Goal: Task Accomplishment & Management: Use online tool/utility

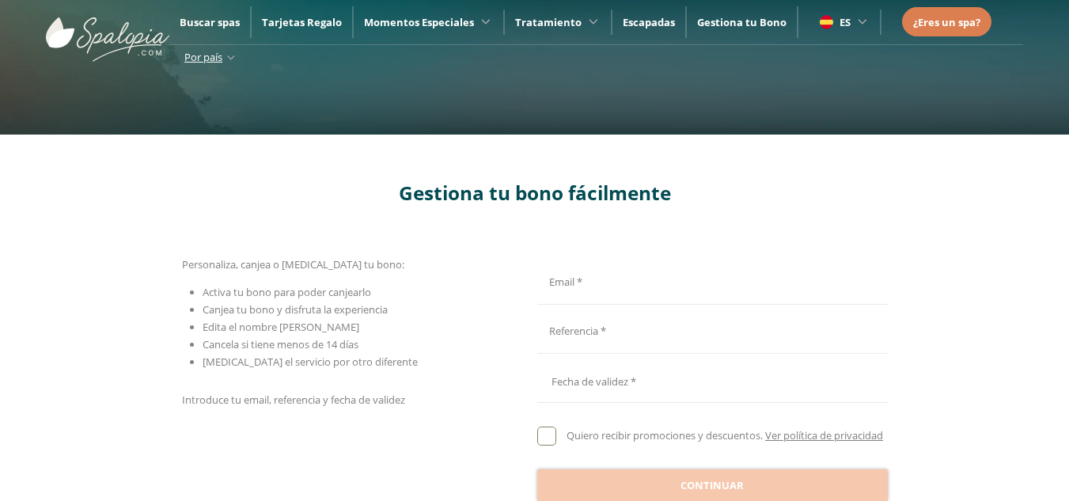
click at [530, 319] on li "Edita el nombre [PERSON_NAME]" at bounding box center [368, 326] width 330 height 17
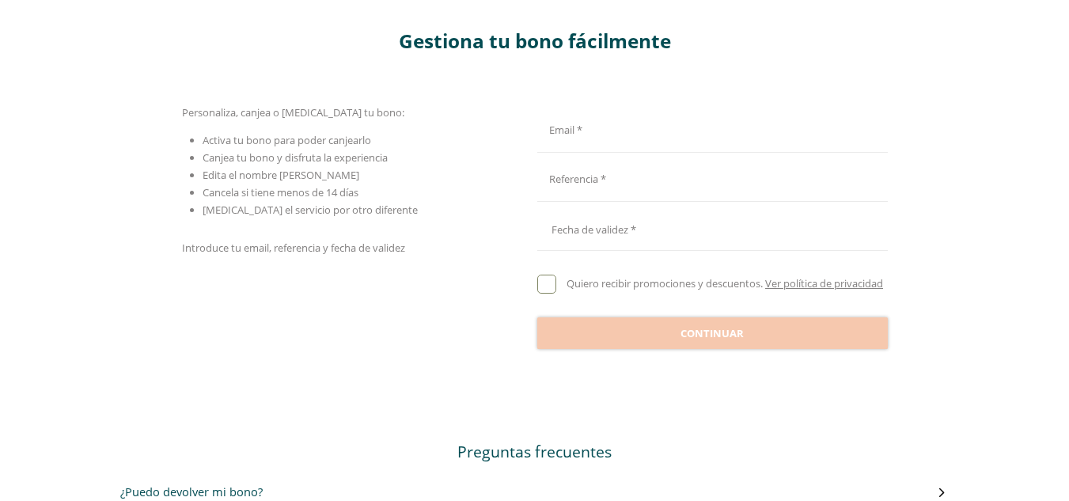
scroll to position [158, 0]
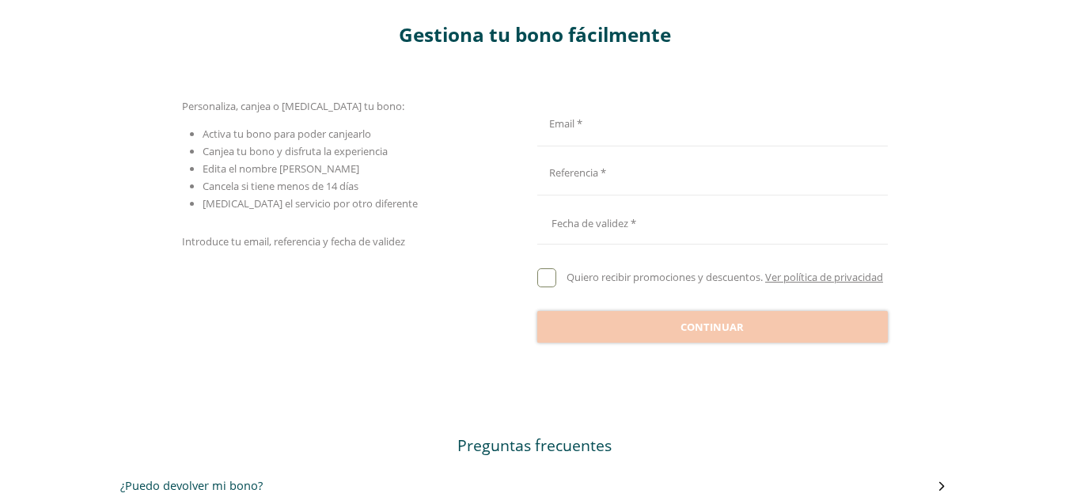
click at [611, 127] on input "Email *" at bounding box center [710, 122] width 345 height 28
type input "**********"
click at [622, 193] on div "Referencia *" at bounding box center [713, 170] width 351 height 49
click at [602, 185] on div "Referencia *" at bounding box center [710, 170] width 345 height 38
click at [579, 173] on input "Email *" at bounding box center [710, 171] width 345 height 28
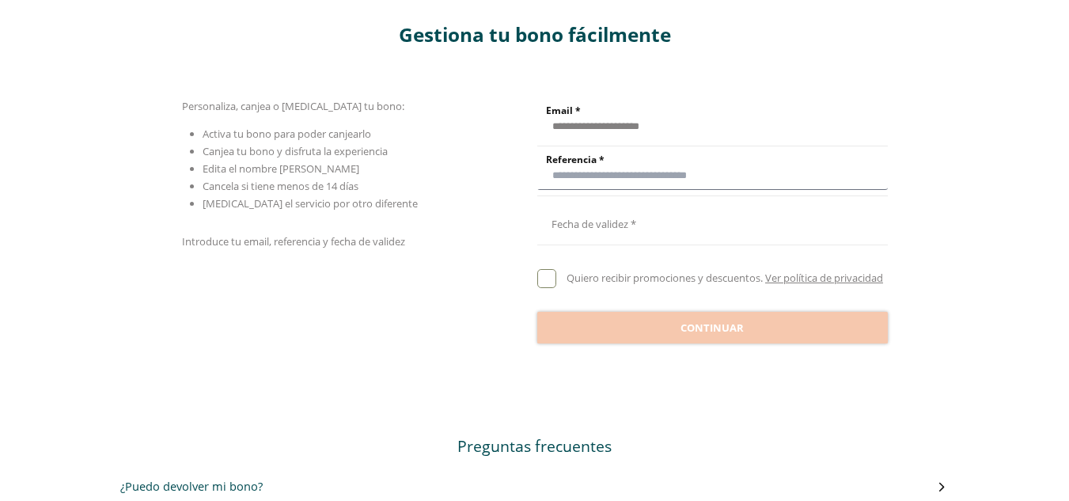
paste input "**********"
type input "**********"
click at [646, 216] on div at bounding box center [713, 220] width 351 height 38
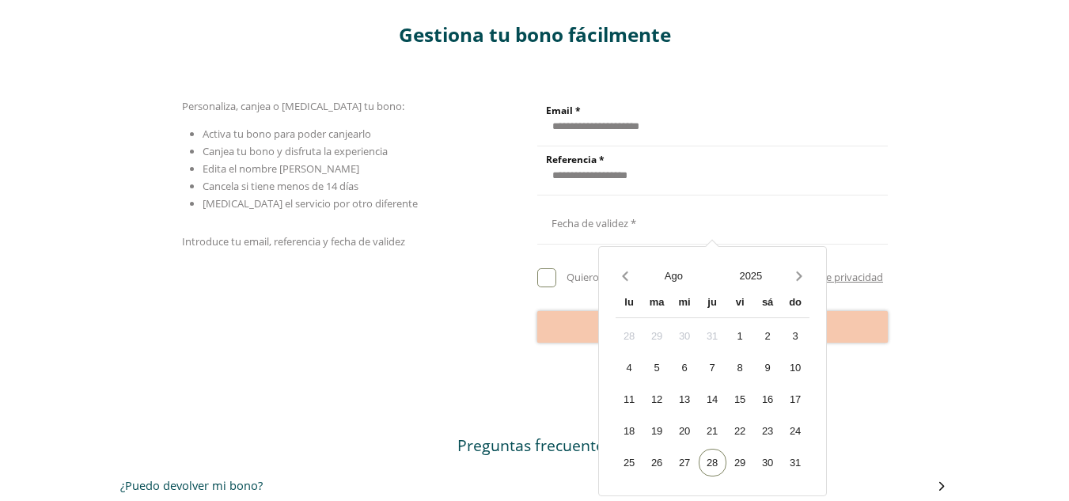
click at [635, 227] on div at bounding box center [713, 219] width 351 height 38
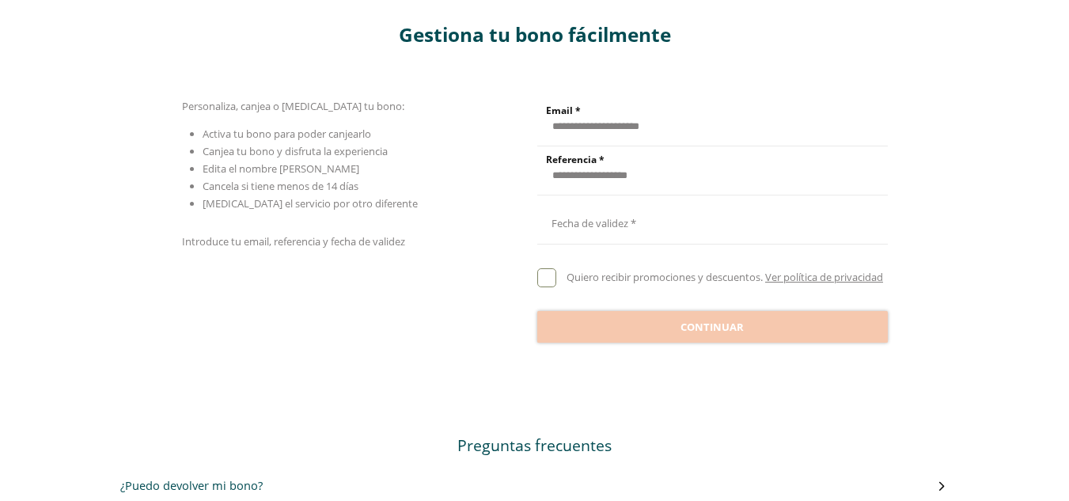
click at [634, 226] on div at bounding box center [713, 219] width 351 height 38
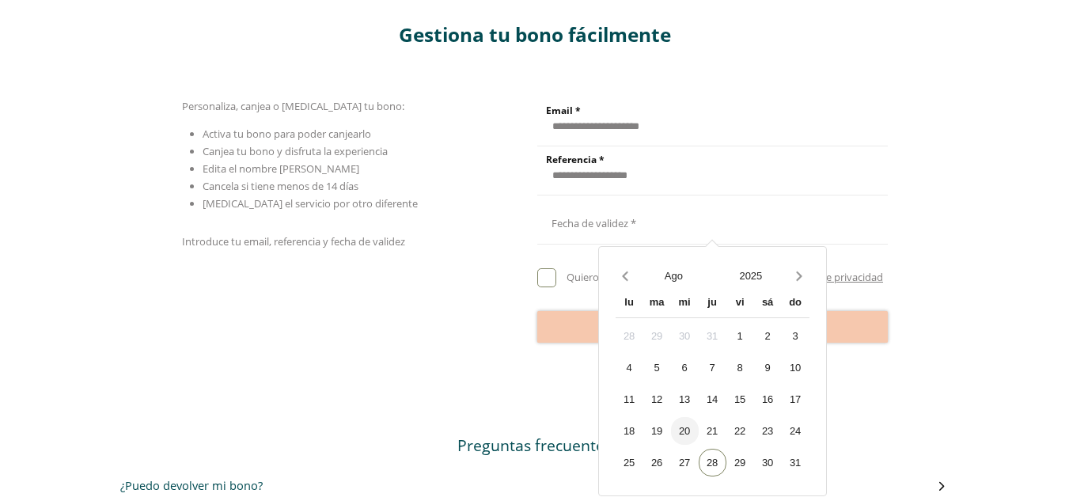
click at [686, 431] on div "20" at bounding box center [685, 431] width 28 height 28
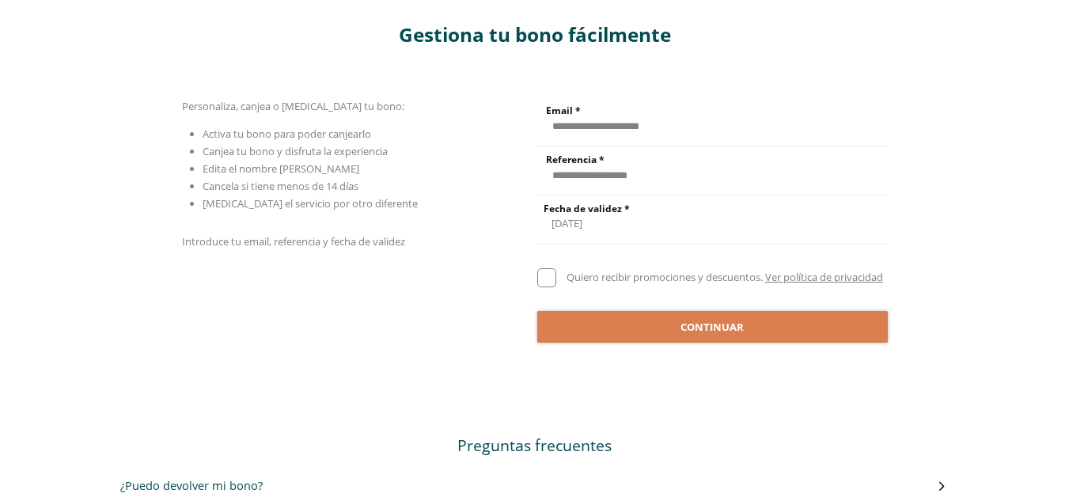
click at [579, 222] on div "**********" at bounding box center [713, 219] width 351 height 38
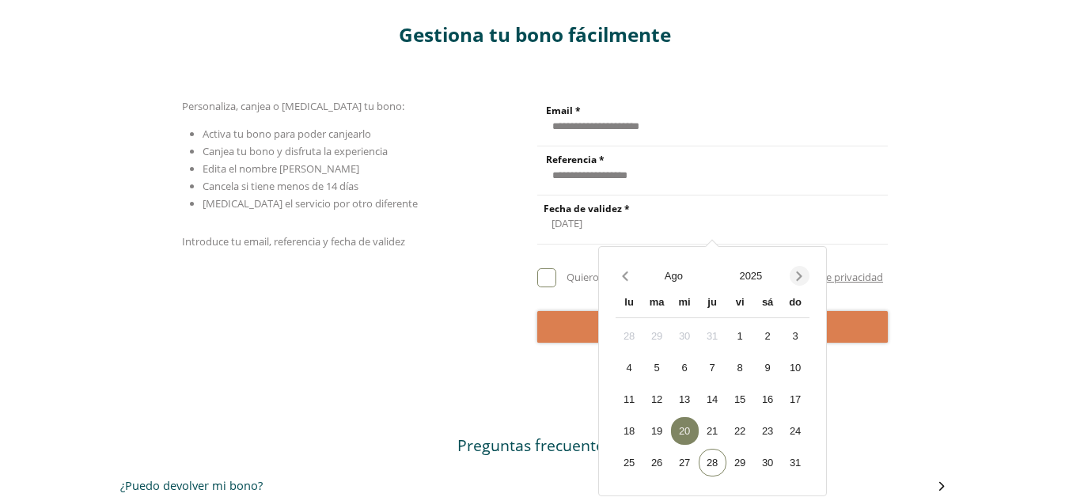
click at [798, 279] on icon "Next month" at bounding box center [800, 276] width 6 height 9
click at [769, 401] on div "20" at bounding box center [768, 400] width 28 height 28
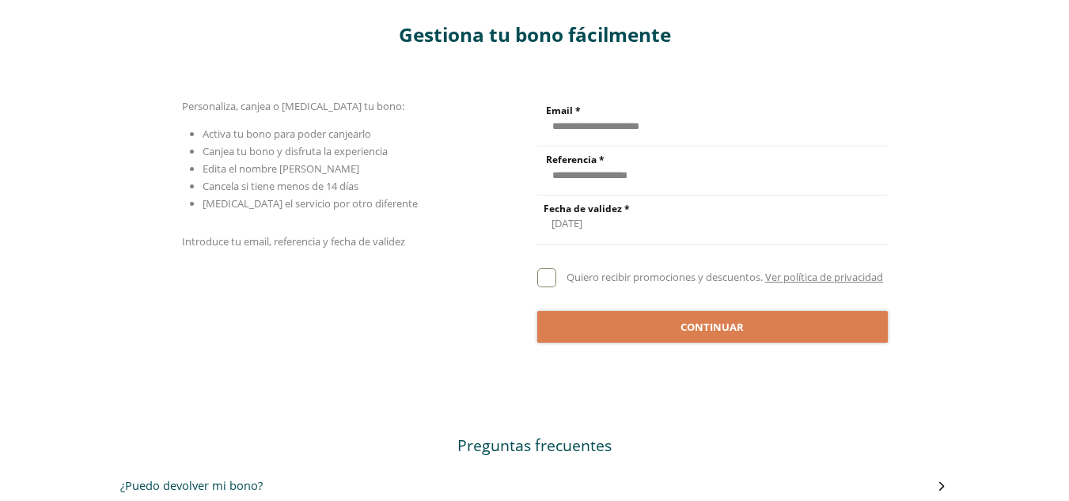
click at [553, 287] on div at bounding box center [547, 277] width 19 height 19
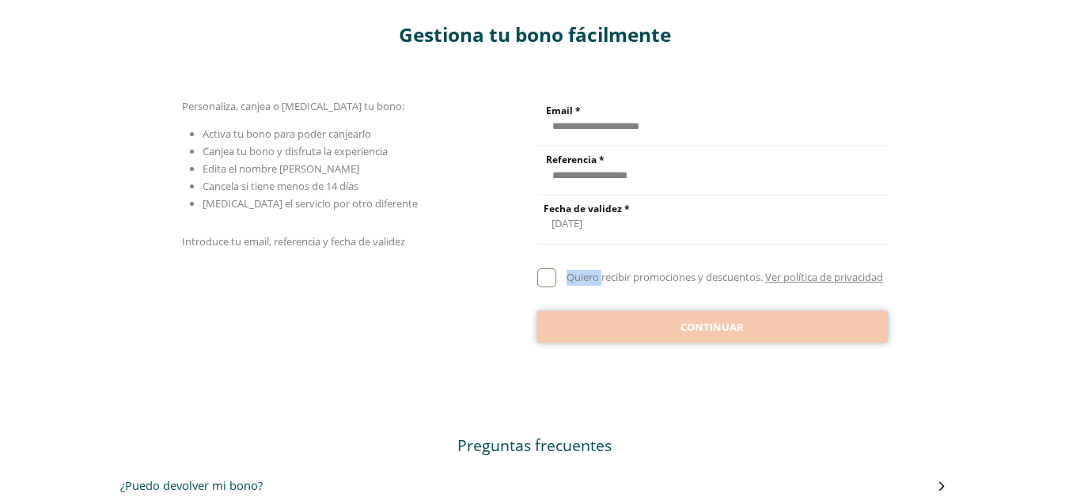
click at [697, 336] on span "Continuar" at bounding box center [712, 328] width 63 height 16
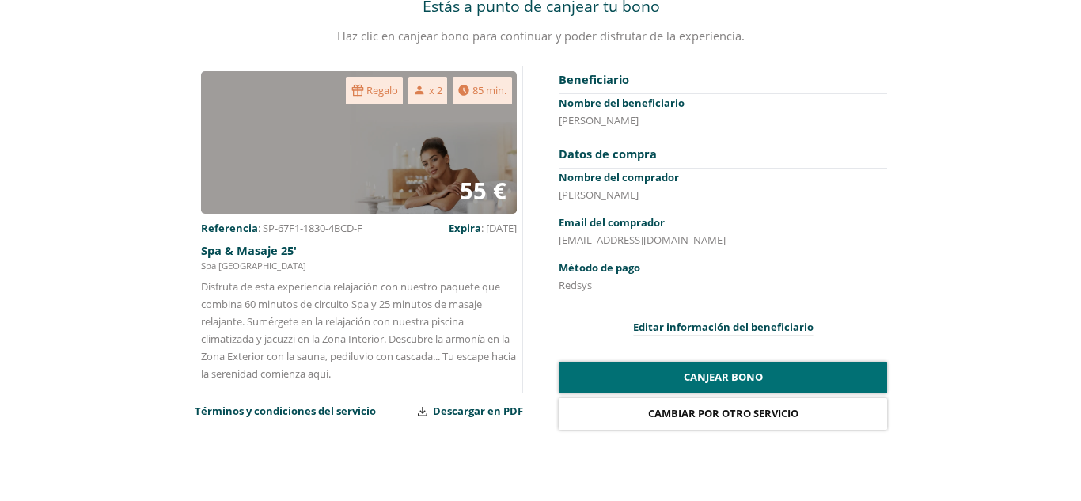
scroll to position [237, 0]
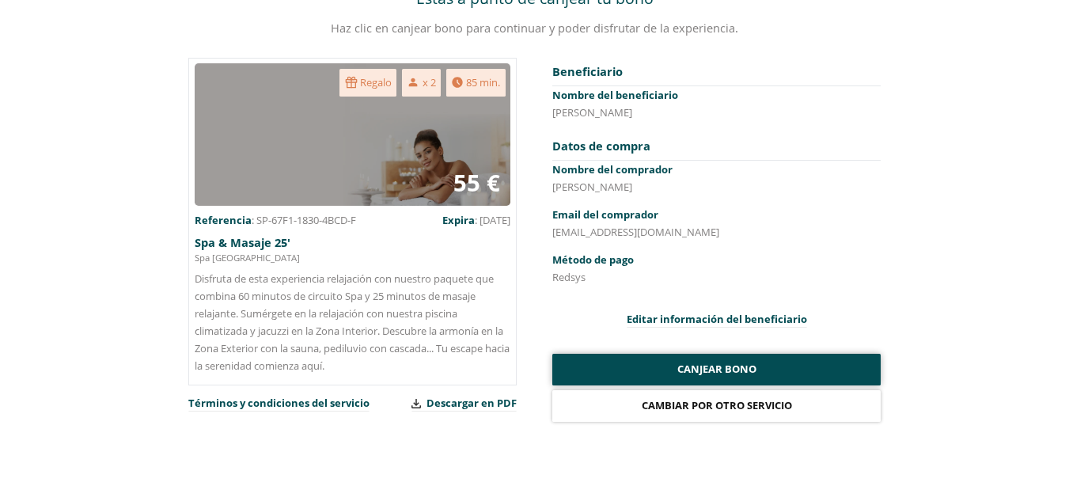
click at [701, 356] on button "Canjear bono" at bounding box center [717, 370] width 329 height 32
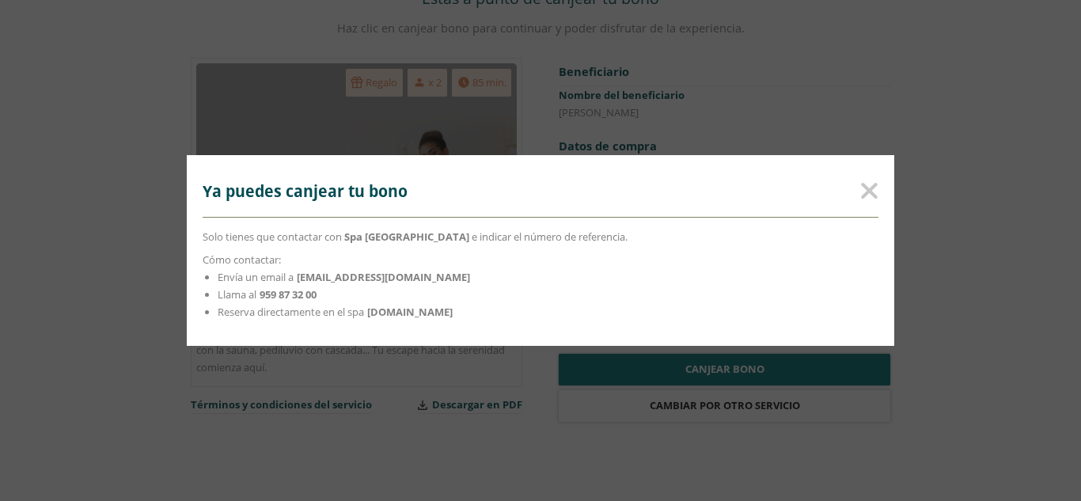
click at [738, 104] on div "Ya puedes canjear tu bono Solo tienes que contactar con Spa Ama Islantilla Reso…" at bounding box center [540, 250] width 1081 height 501
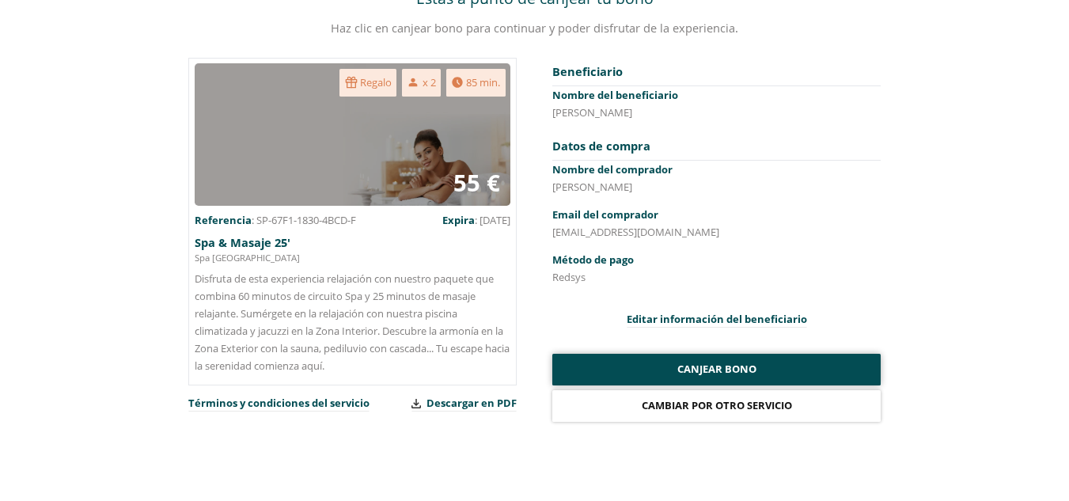
click at [768, 355] on button "Canjear bono" at bounding box center [717, 370] width 329 height 32
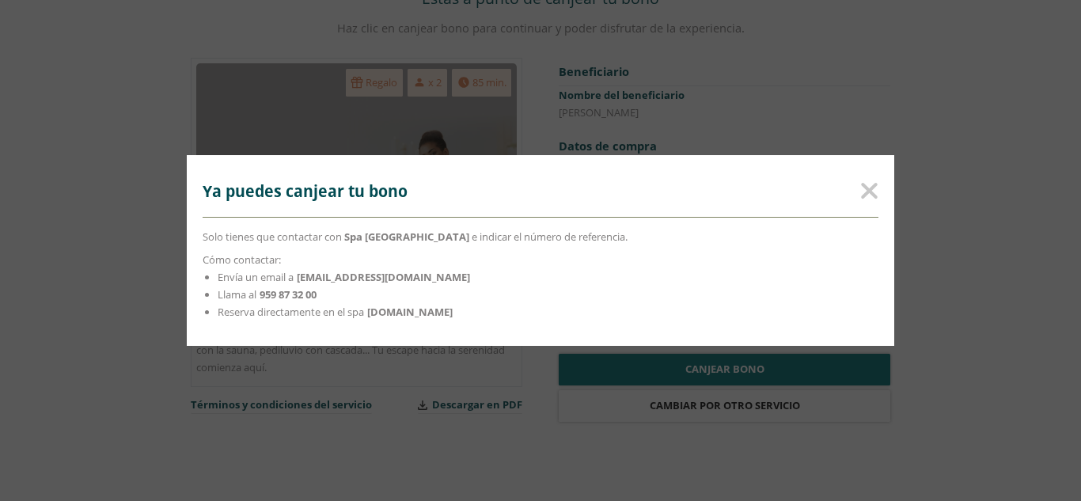
click at [447, 310] on strong "[DOMAIN_NAME]" at bounding box center [409, 312] width 85 height 14
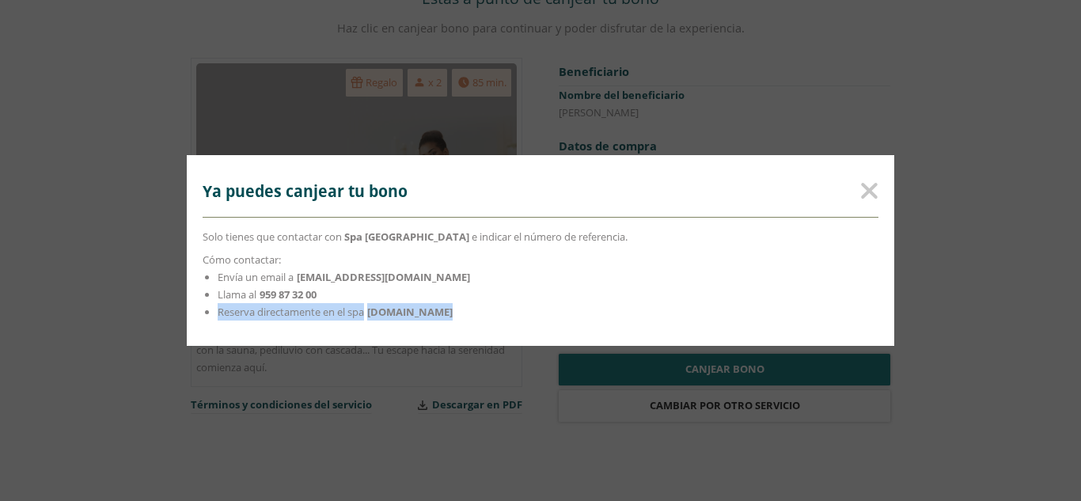
click at [447, 310] on strong "[DOMAIN_NAME]" at bounding box center [409, 312] width 85 height 14
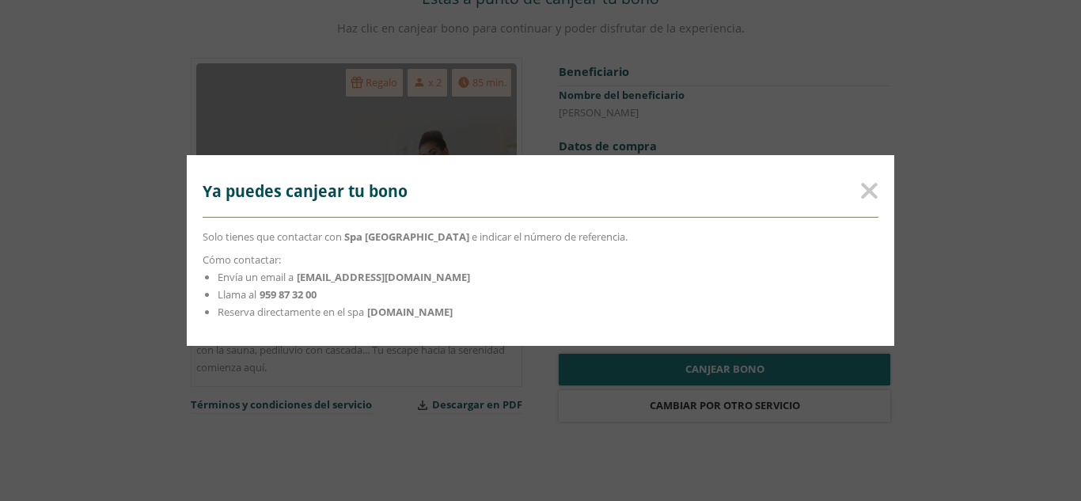
drag, startPoint x: 375, startPoint y: 310, endPoint x: 503, endPoint y: 312, distance: 128.3
click at [453, 312] on strong "[DOMAIN_NAME]" at bounding box center [409, 312] width 85 height 14
click at [364, 314] on span "Reserva directamente en el spa" at bounding box center [291, 312] width 146 height 14
drag, startPoint x: 372, startPoint y: 313, endPoint x: 537, endPoint y: 313, distance: 164.7
click at [537, 313] on li "Reserva directamente en el spa [DOMAIN_NAME]" at bounding box center [548, 311] width 661 height 17
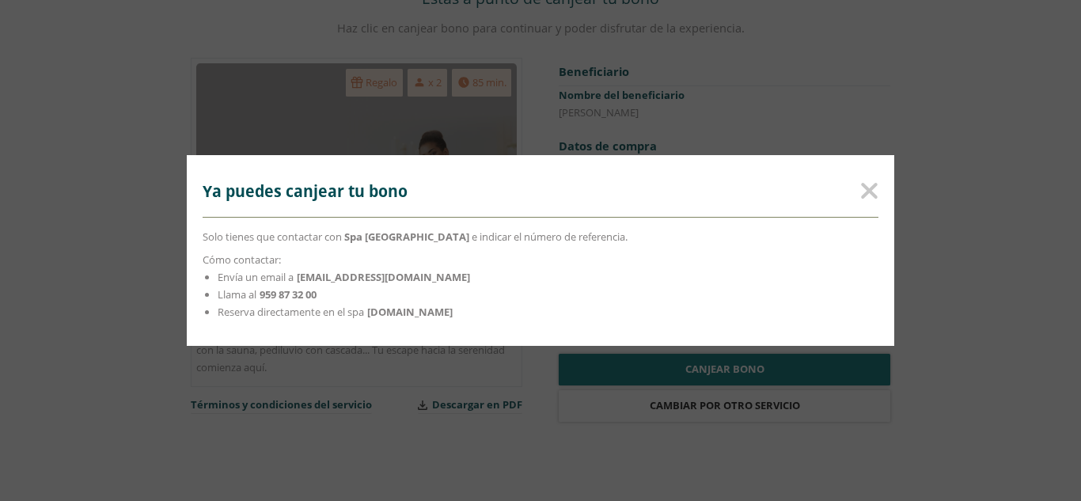
copy strong "[DOMAIN_NAME]"
